Goal: Use online tool/utility: Utilize a website feature to perform a specific function

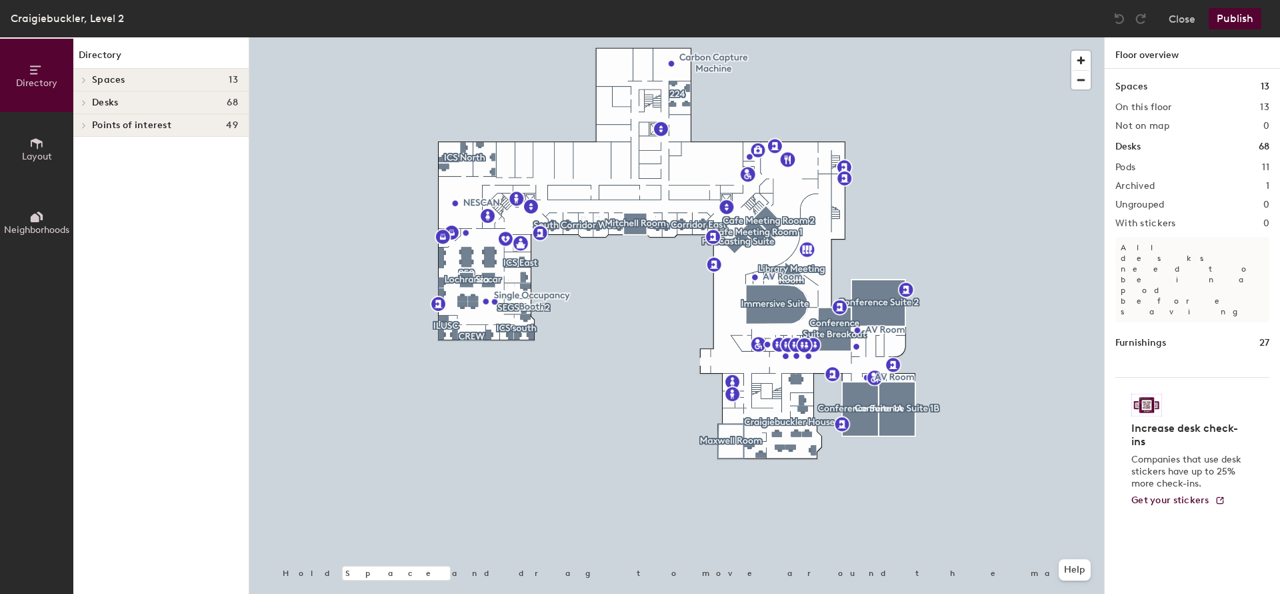
click at [83, 123] on icon at bounding box center [84, 125] width 3 height 5
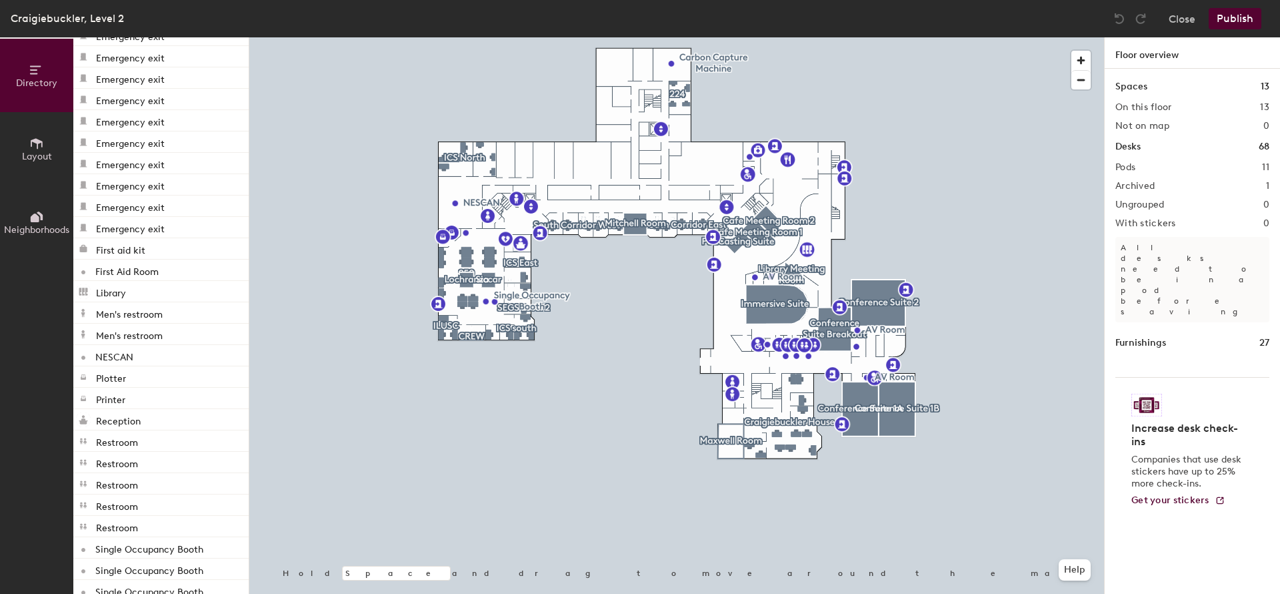
scroll to position [600, 0]
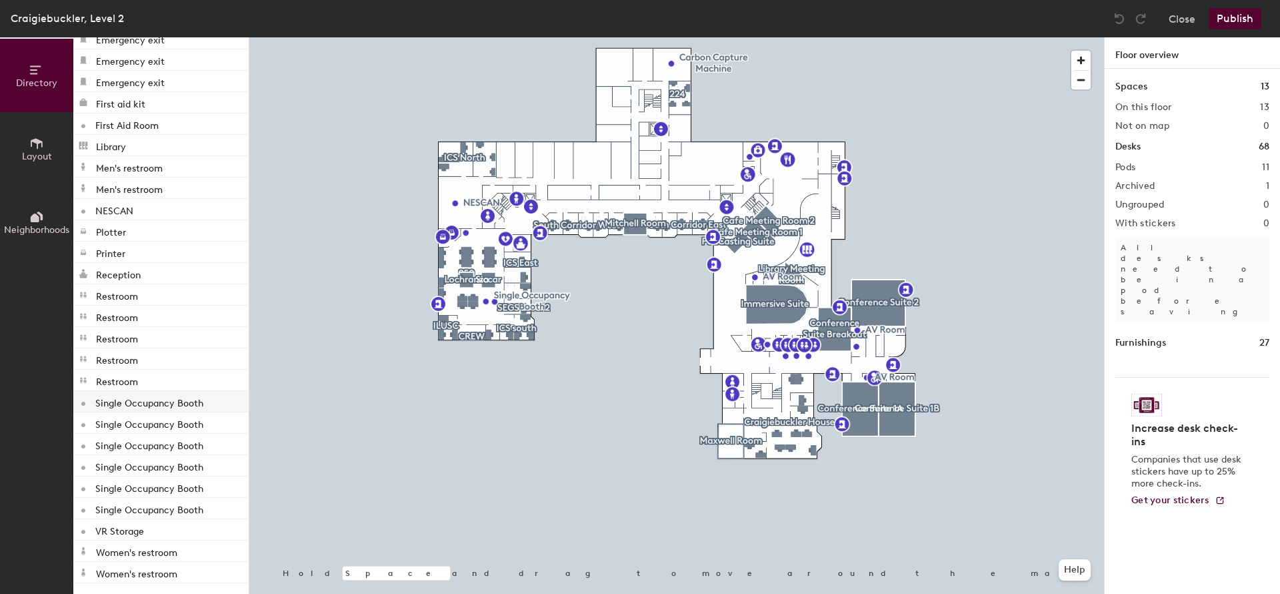
click at [139, 399] on p "Single Occupancy Booth" at bounding box center [149, 400] width 108 height 15
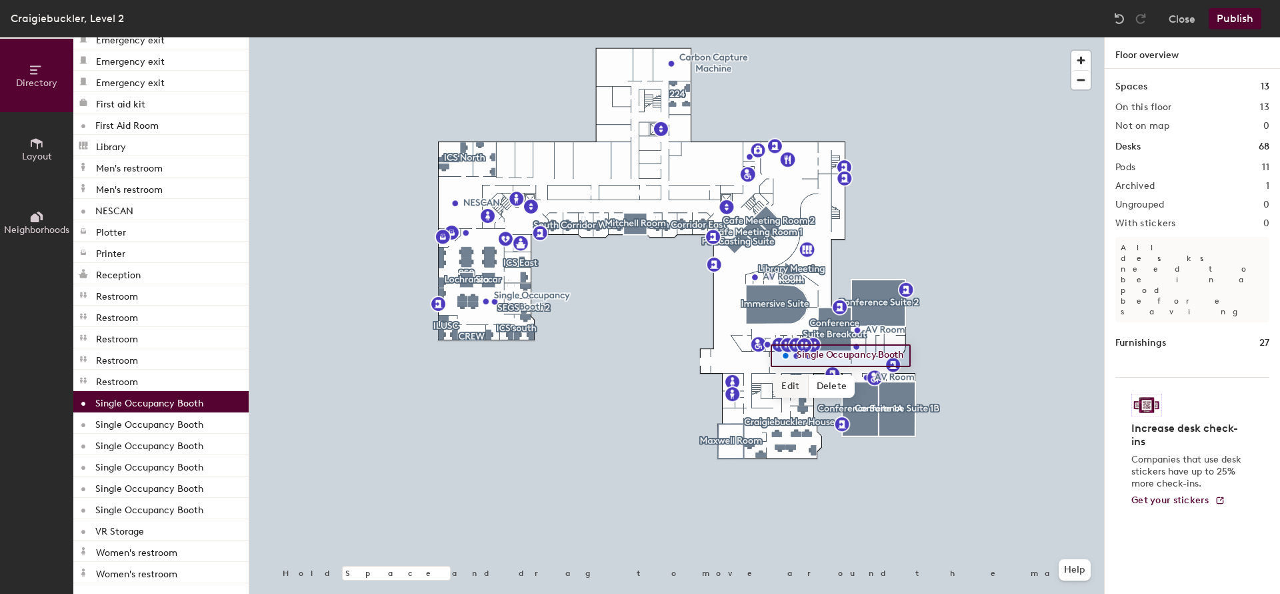
click at [792, 384] on span "Edit" at bounding box center [791, 386] width 35 height 23
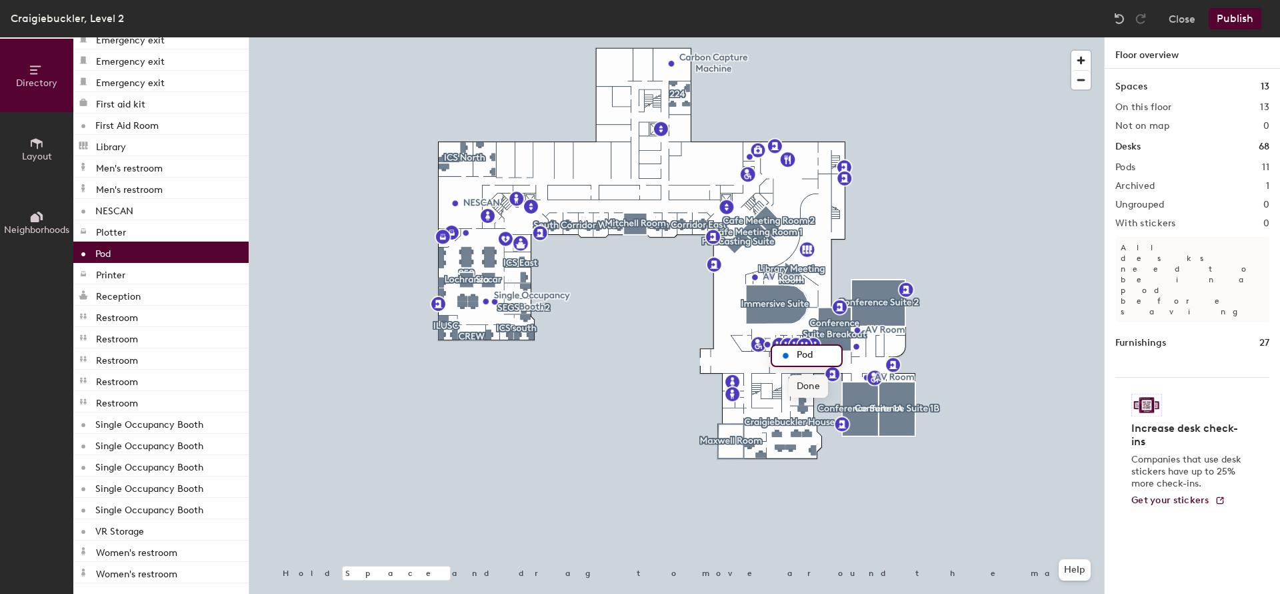
type input "Pod"
click at [811, 387] on span "Done" at bounding box center [808, 386] width 39 height 23
click at [157, 503] on p "Single Occupancy Booth" at bounding box center [149, 507] width 108 height 15
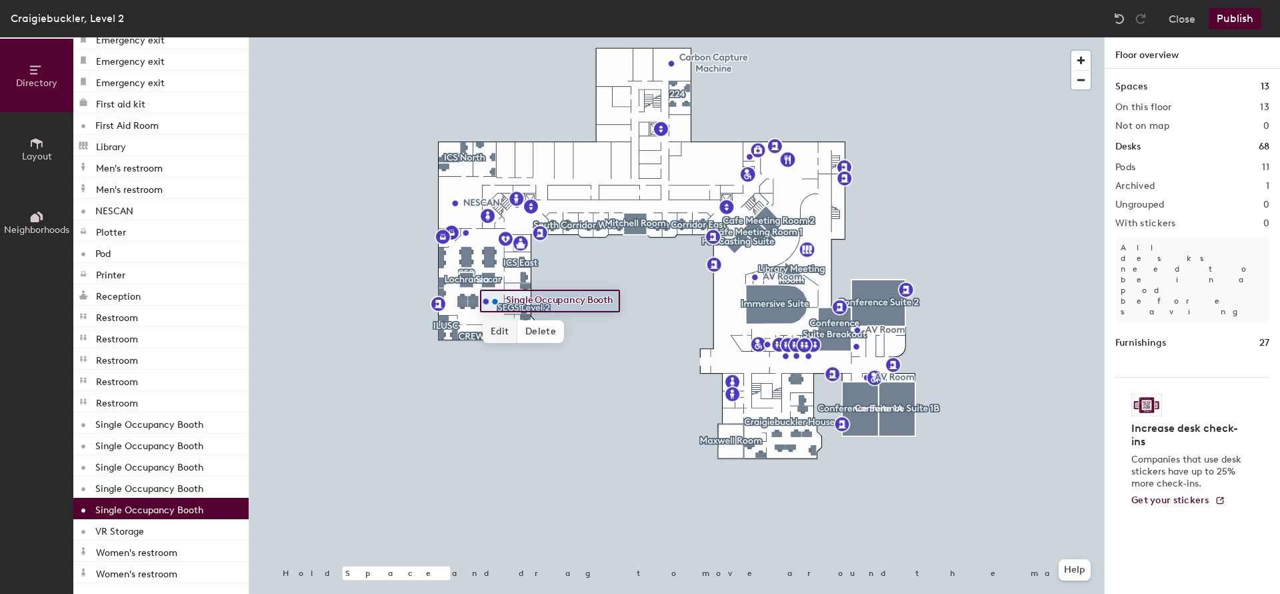
click at [501, 330] on span "Edit" at bounding box center [500, 331] width 35 height 23
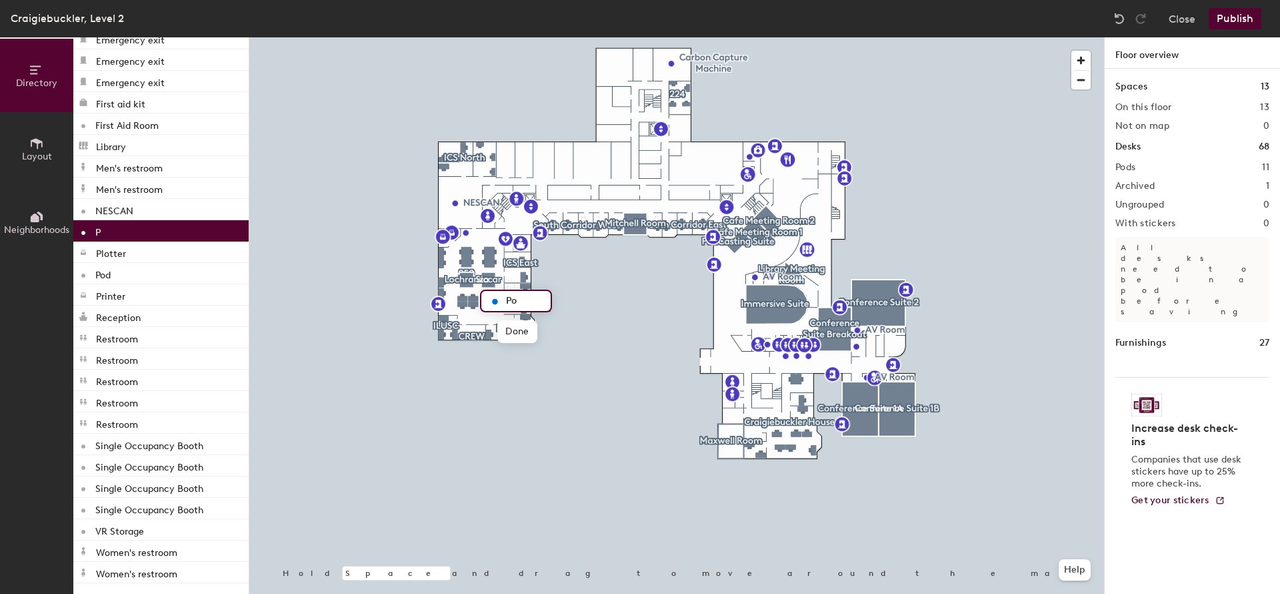
type input "Pod"
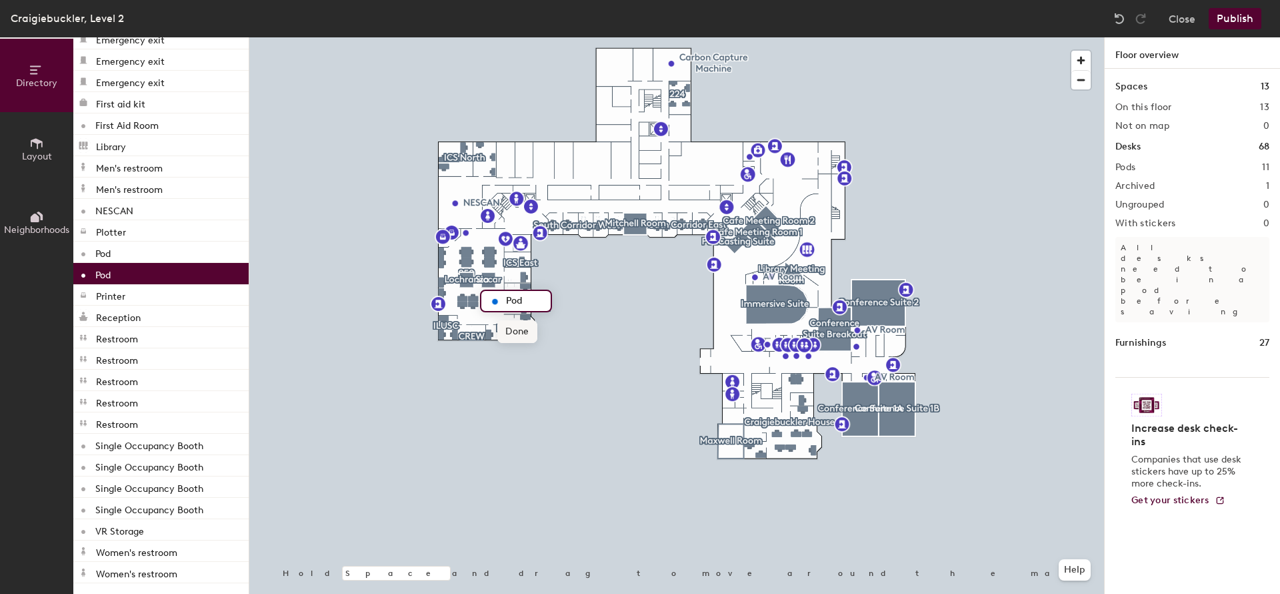
click at [511, 332] on span "Done" at bounding box center [516, 331] width 39 height 23
click at [179, 448] on p "Single Occupancy Booth" at bounding box center [149, 443] width 108 height 15
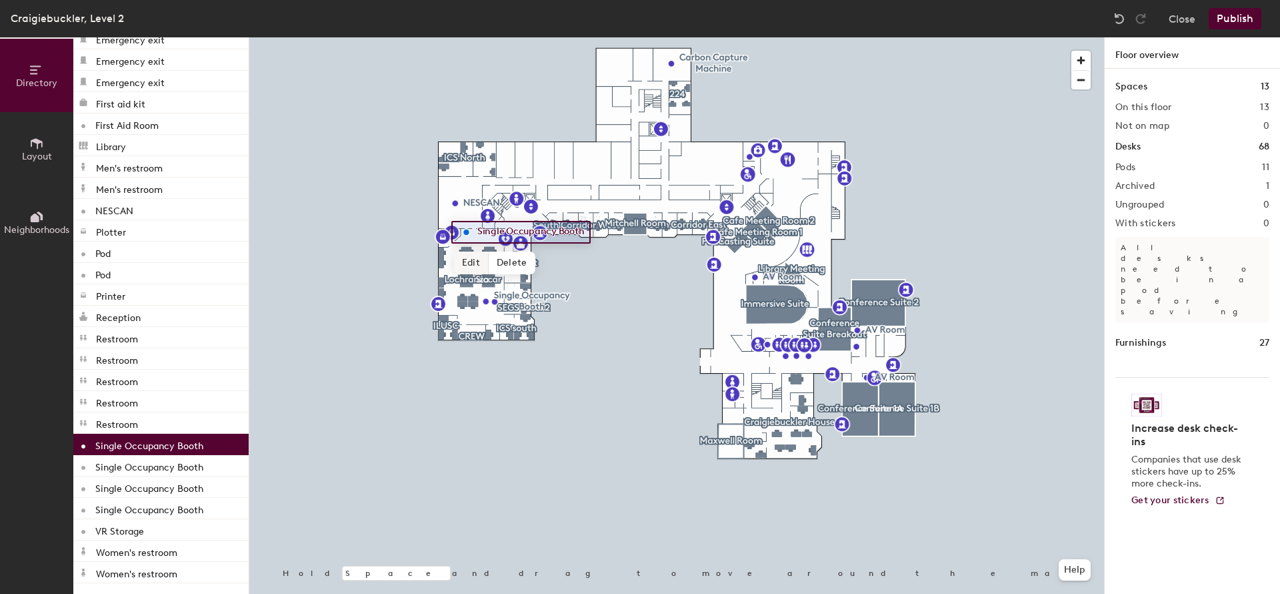
click at [469, 265] on span "Edit" at bounding box center [471, 262] width 35 height 23
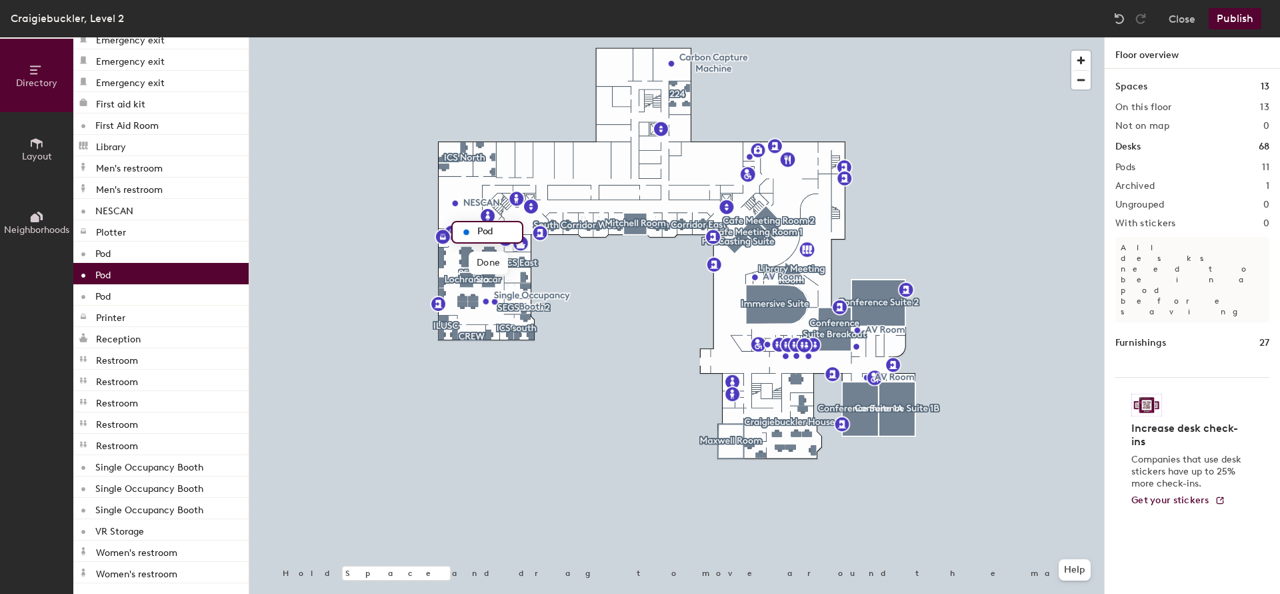
type input "Pod"
click at [189, 470] on p "Single Occupancy Booth" at bounding box center [149, 464] width 108 height 15
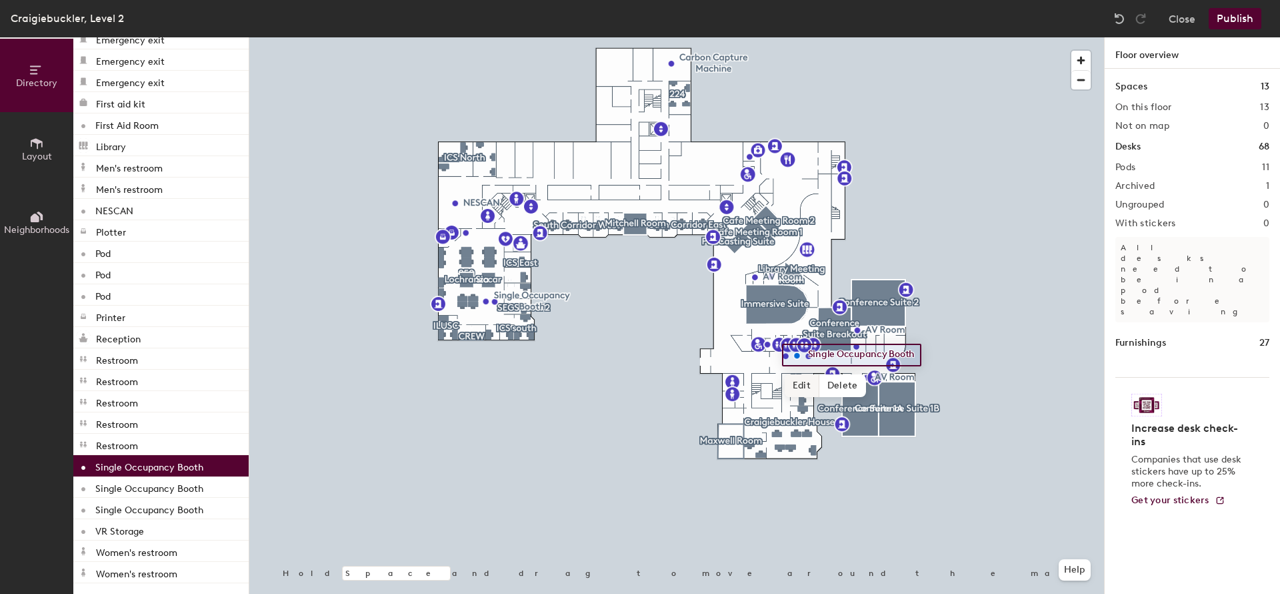
click at [806, 381] on span "Edit" at bounding box center [802, 385] width 35 height 23
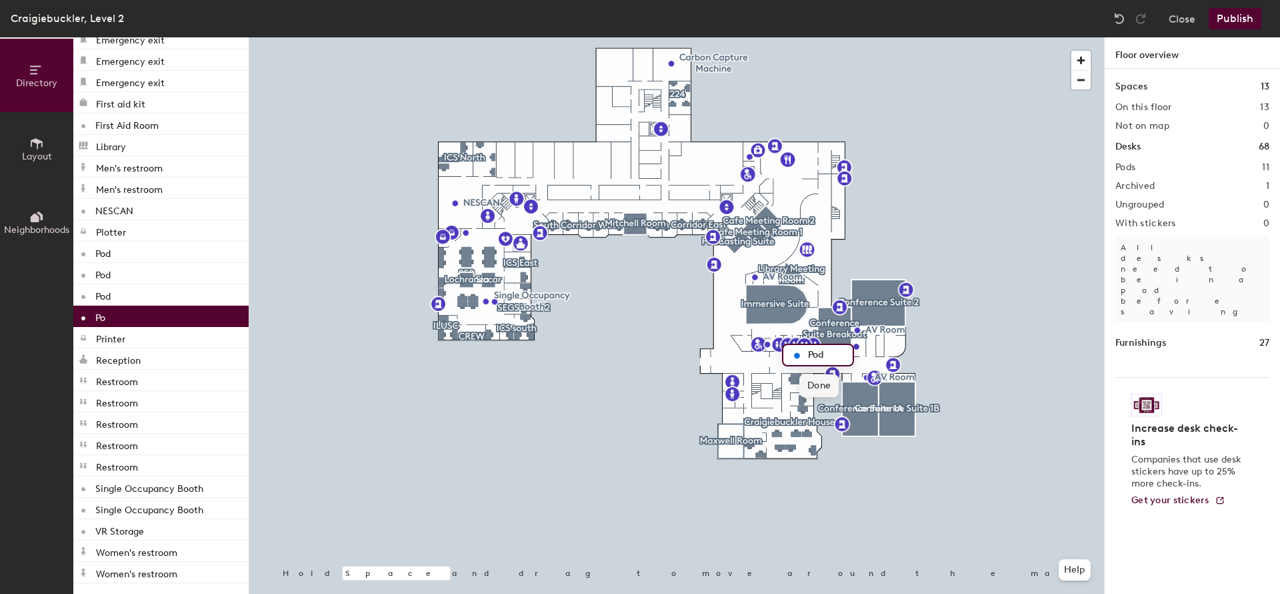
type input "Pod"
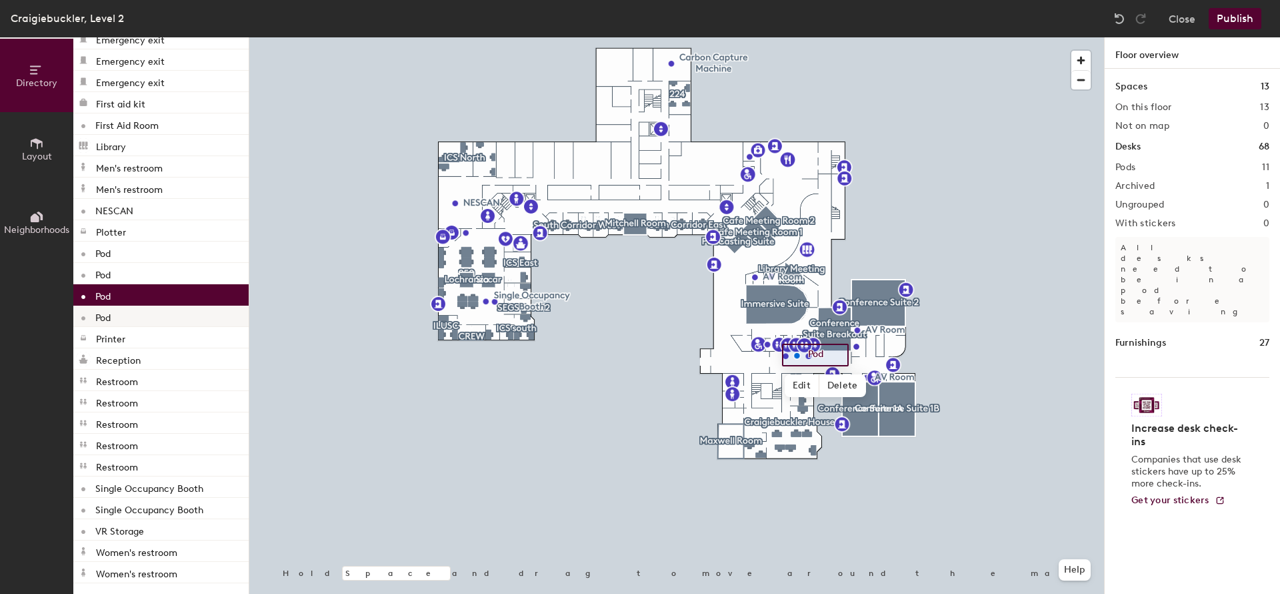
click at [189, 323] on div "Pod" at bounding box center [160, 315] width 175 height 21
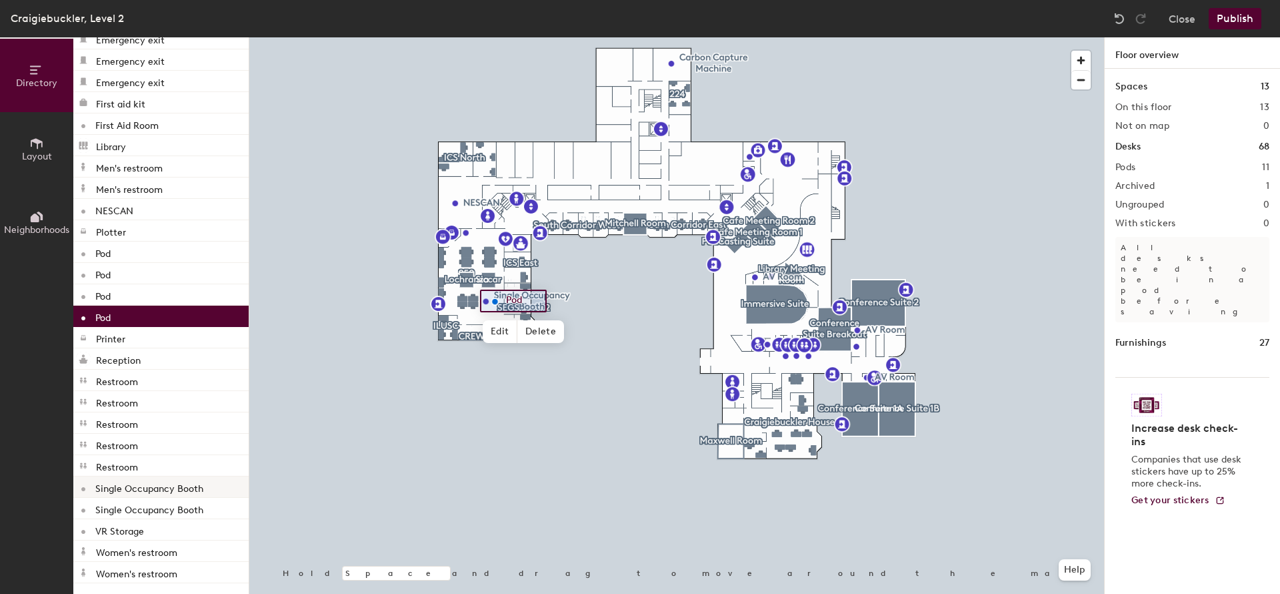
click at [189, 491] on p "Single Occupancy Booth" at bounding box center [149, 486] width 108 height 15
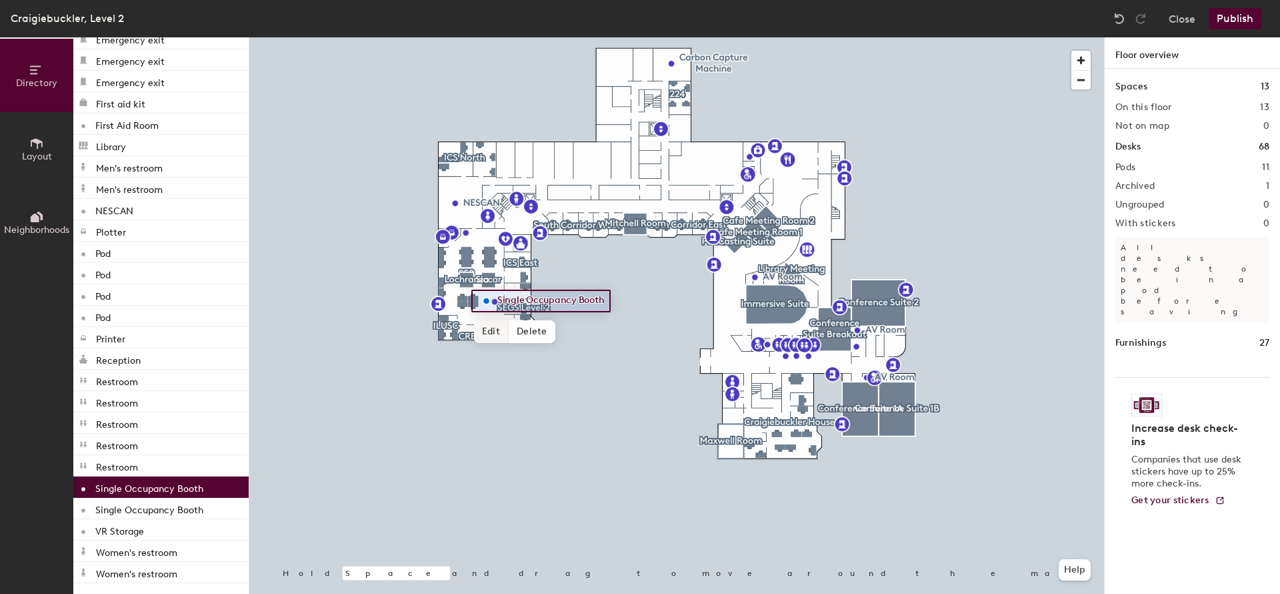
click at [487, 324] on span "Edit" at bounding box center [491, 331] width 35 height 23
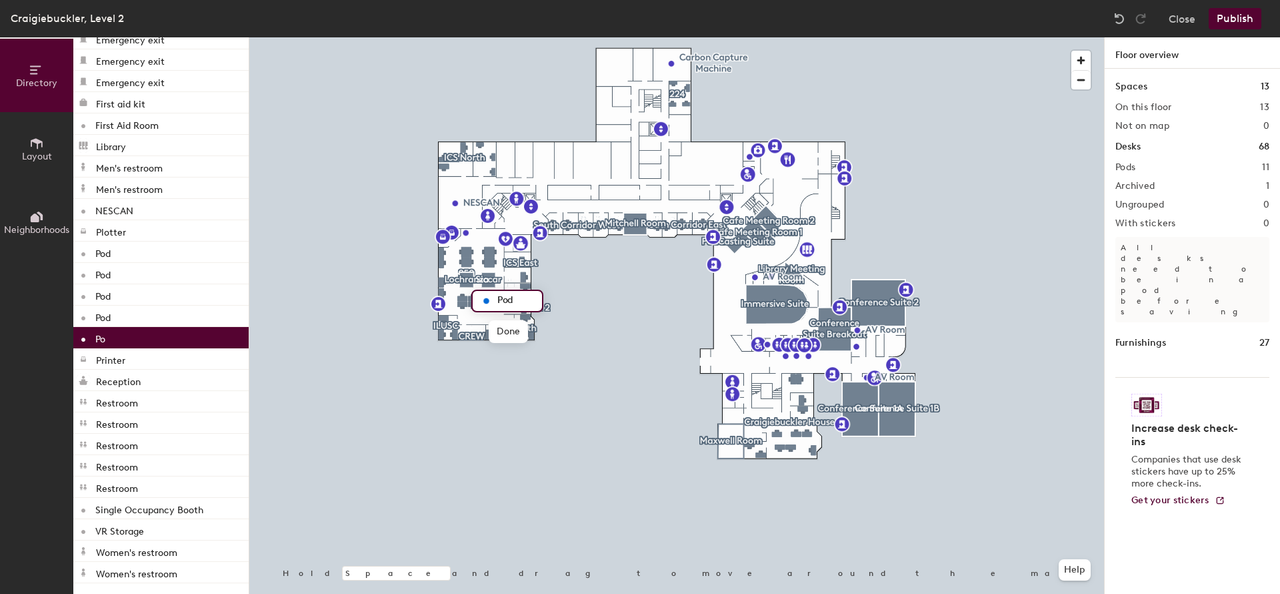
type input "Pod"
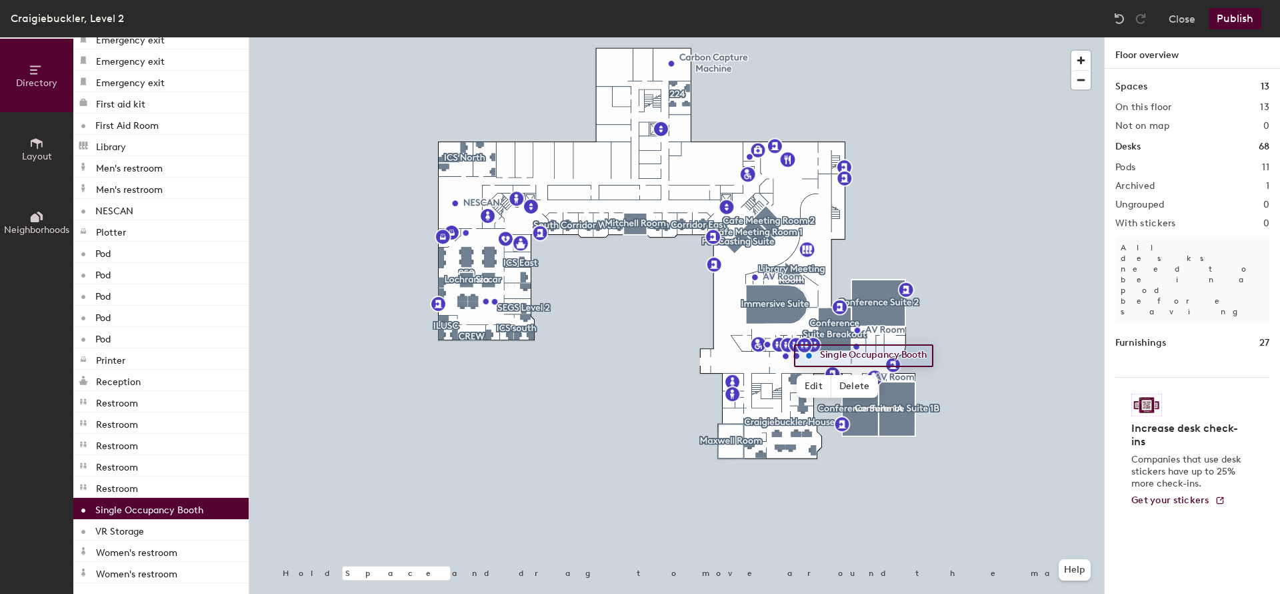
click at [135, 507] on p "Single Occupancy Booth" at bounding box center [149, 507] width 108 height 15
click at [810, 383] on span "Edit" at bounding box center [814, 386] width 35 height 23
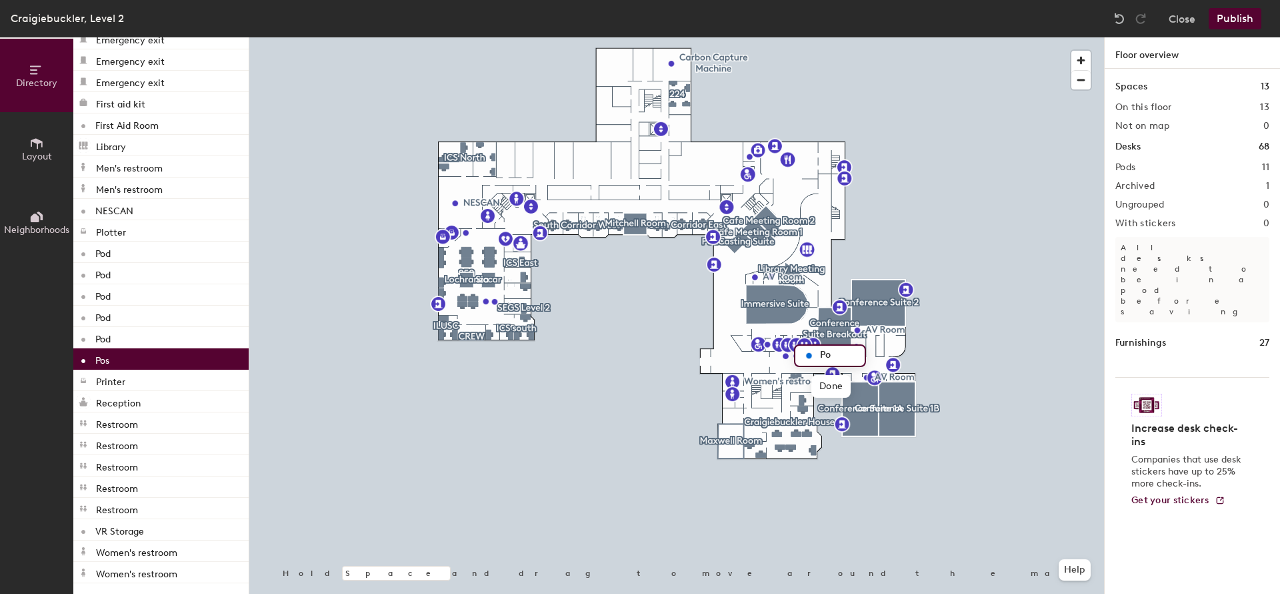
type input "Pod"
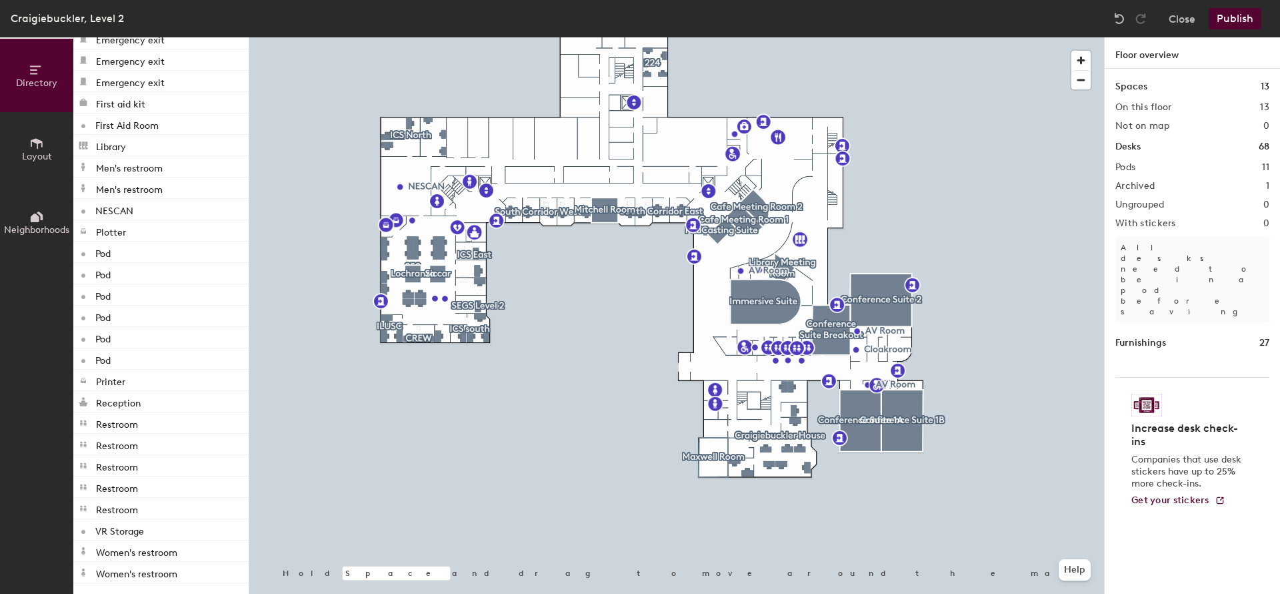
click at [1226, 17] on button "Publish" at bounding box center [1235, 18] width 53 height 21
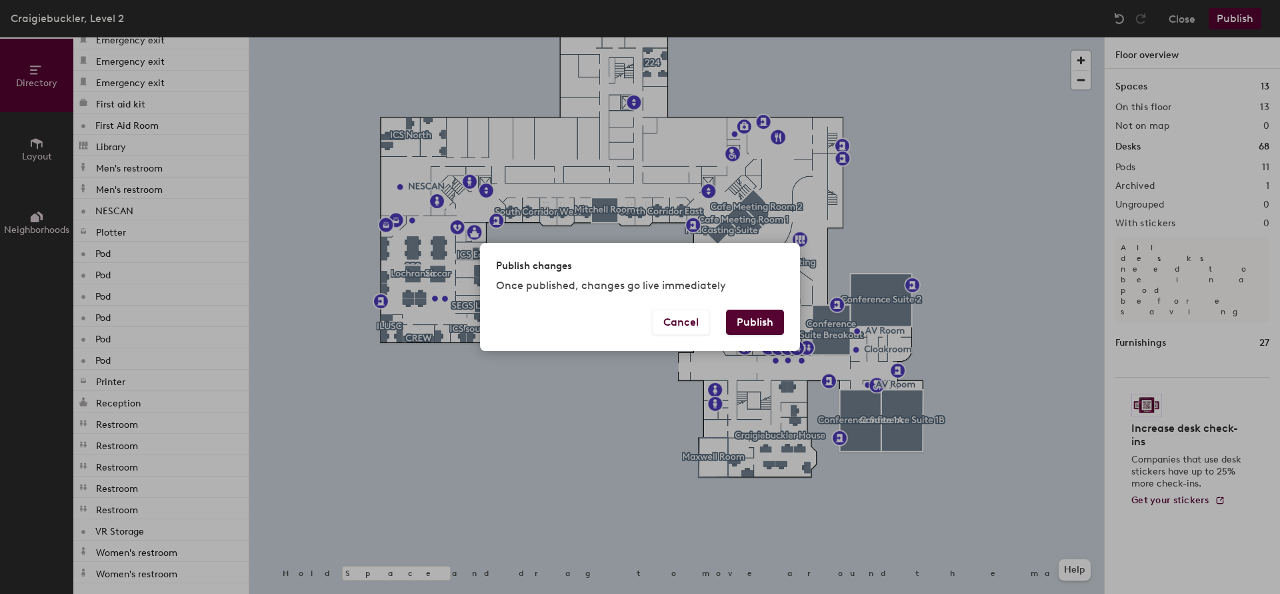
click at [760, 319] on button "Publish" at bounding box center [755, 321] width 58 height 25
